Goal: Task Accomplishment & Management: Use online tool/utility

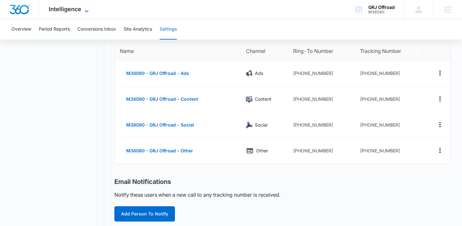
click at [65, 9] on span "Intelligence" at bounding box center [65, 9] width 33 height 7
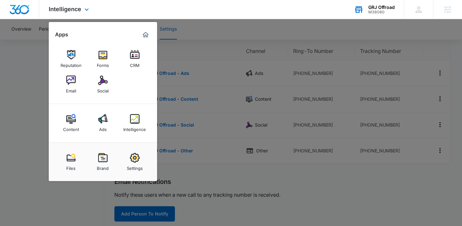
click at [371, 10] on div "M38080" at bounding box center [382, 12] width 26 height 4
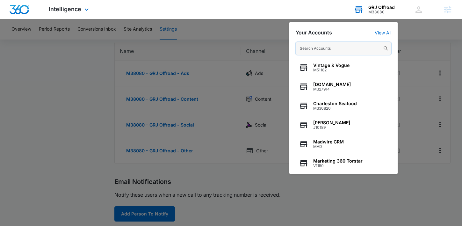
click at [359, 43] on input "text" at bounding box center [344, 48] width 96 height 13
paste input "M15288"
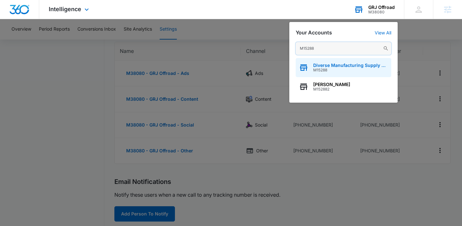
type input "M15288"
click at [338, 70] on span "M15288" at bounding box center [350, 70] width 75 height 4
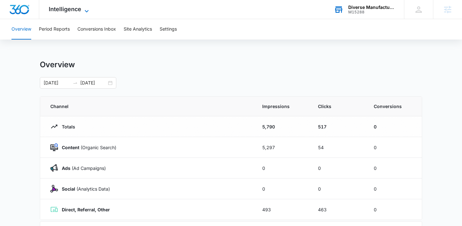
click at [69, 11] on span "Intelligence" at bounding box center [65, 9] width 33 height 7
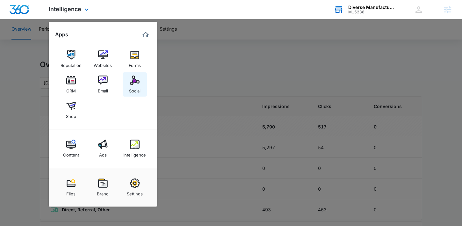
click at [138, 82] on img at bounding box center [135, 81] width 10 height 10
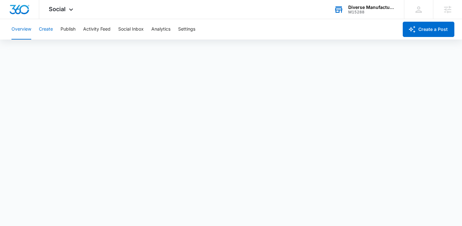
click at [49, 28] on button "Create" at bounding box center [46, 29] width 14 height 20
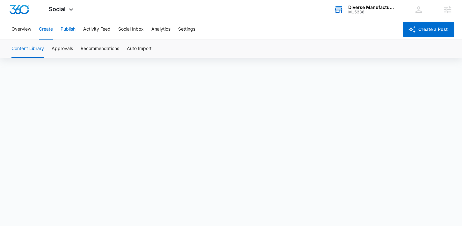
click at [75, 28] on button "Publish" at bounding box center [68, 29] width 15 height 20
